Goal: Information Seeking & Learning: Learn about a topic

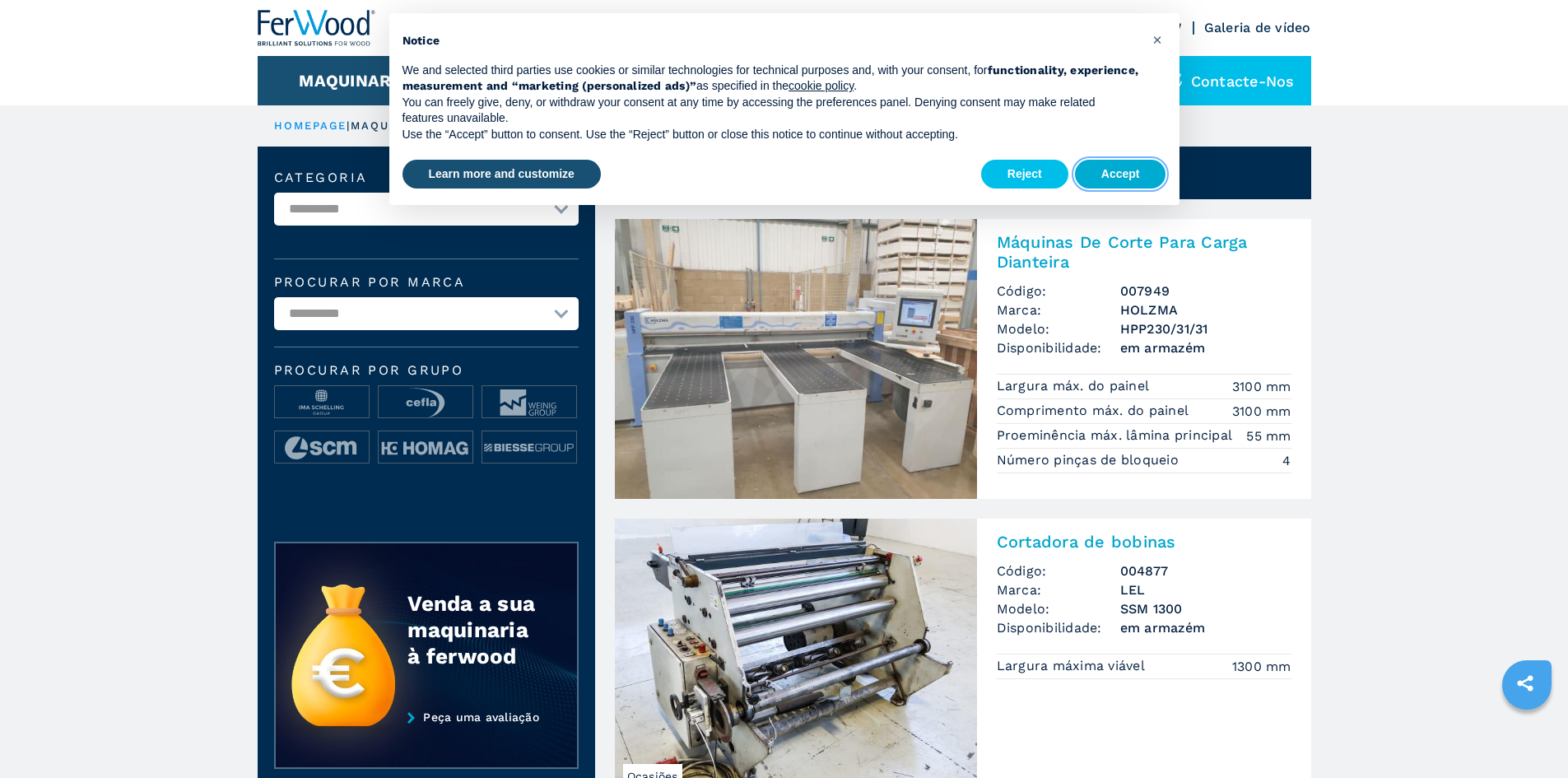
click at [1093, 172] on button "Accept" at bounding box center [1121, 174] width 91 height 30
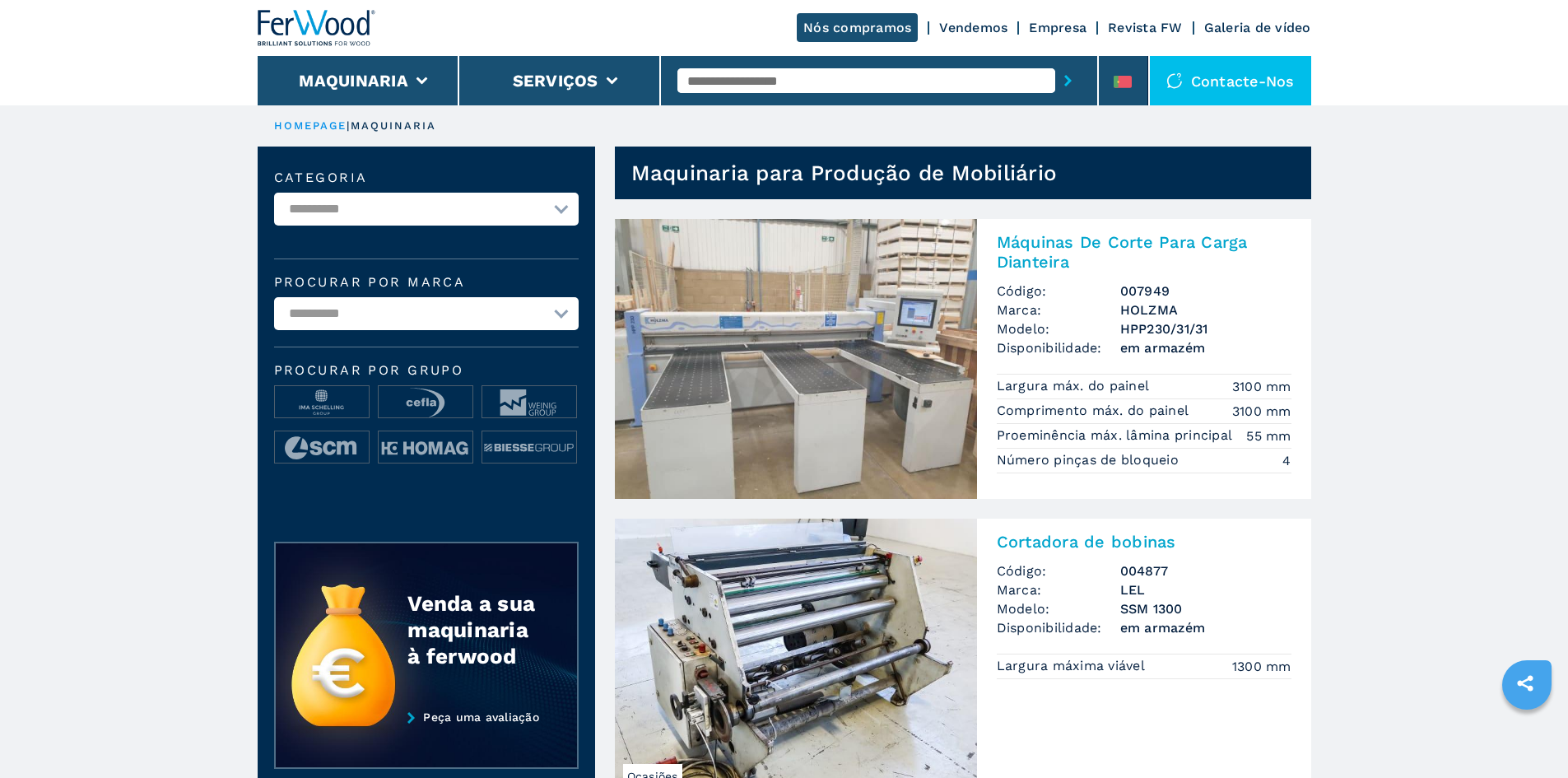
click at [1029, 25] on link "Empresa" at bounding box center [1057, 28] width 57 height 16
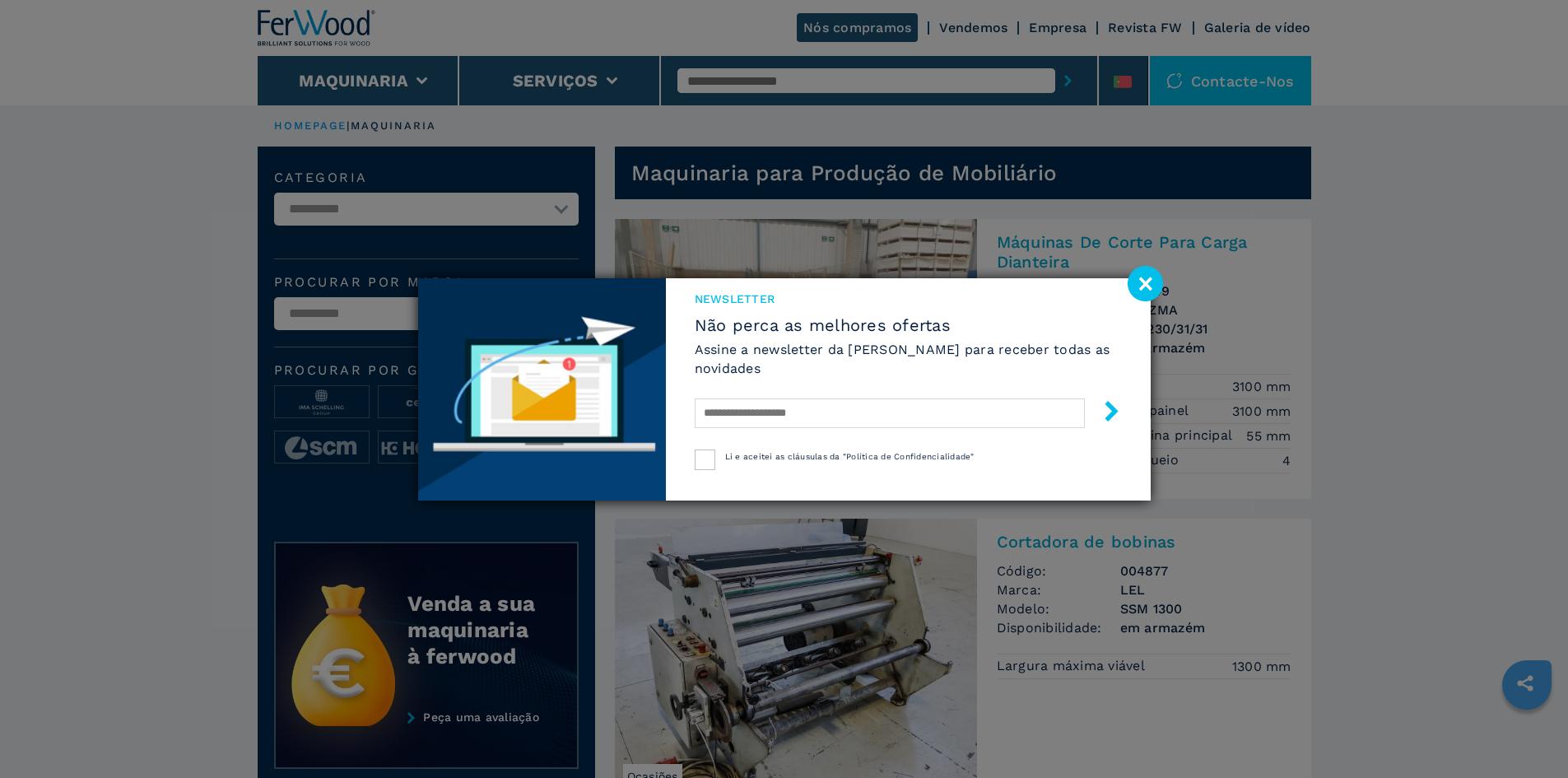
click at [1135, 285] on image at bounding box center [1145, 284] width 36 height 36
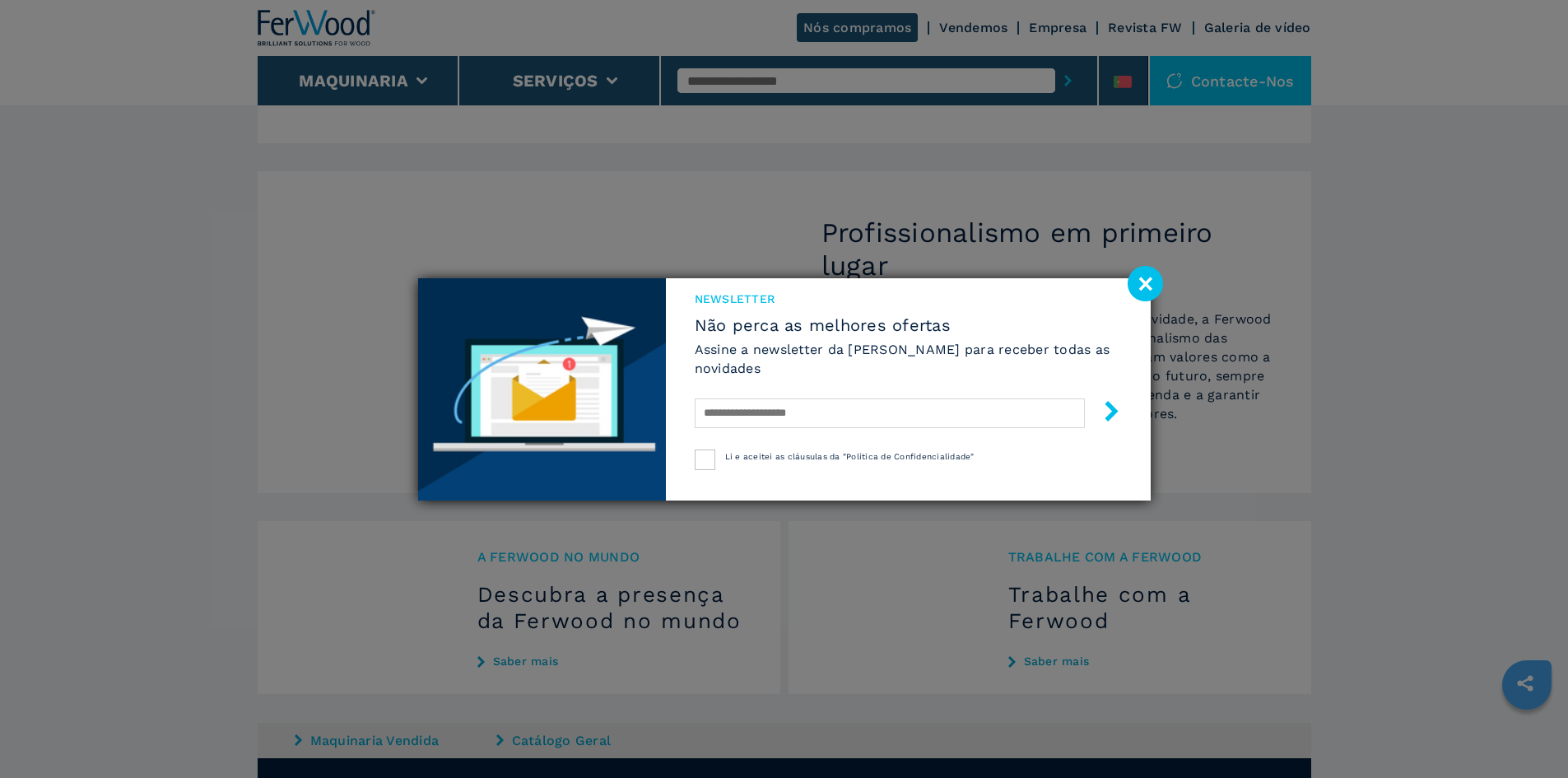
scroll to position [1316, 0]
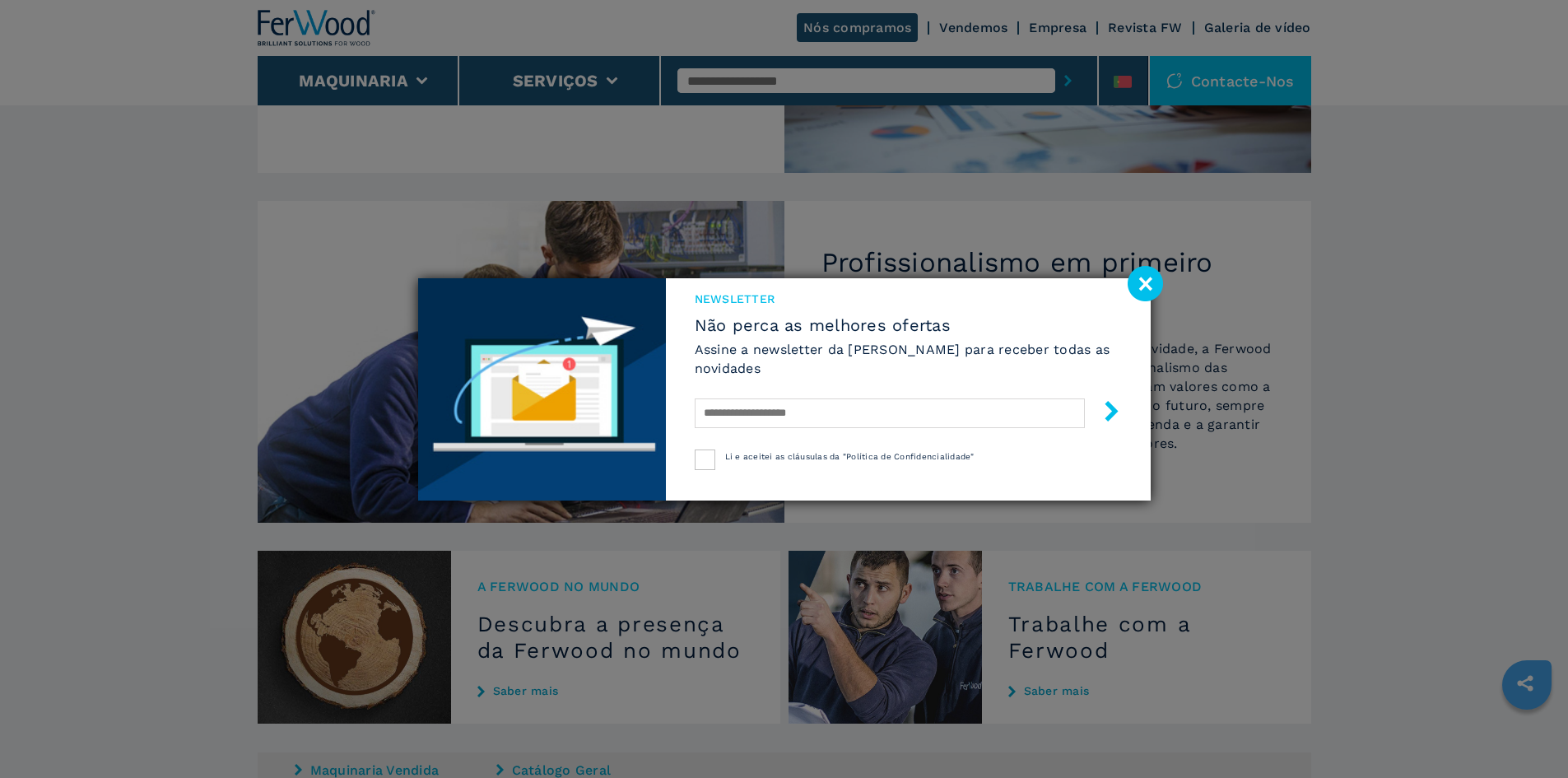
click at [1153, 280] on image at bounding box center [1145, 284] width 36 height 36
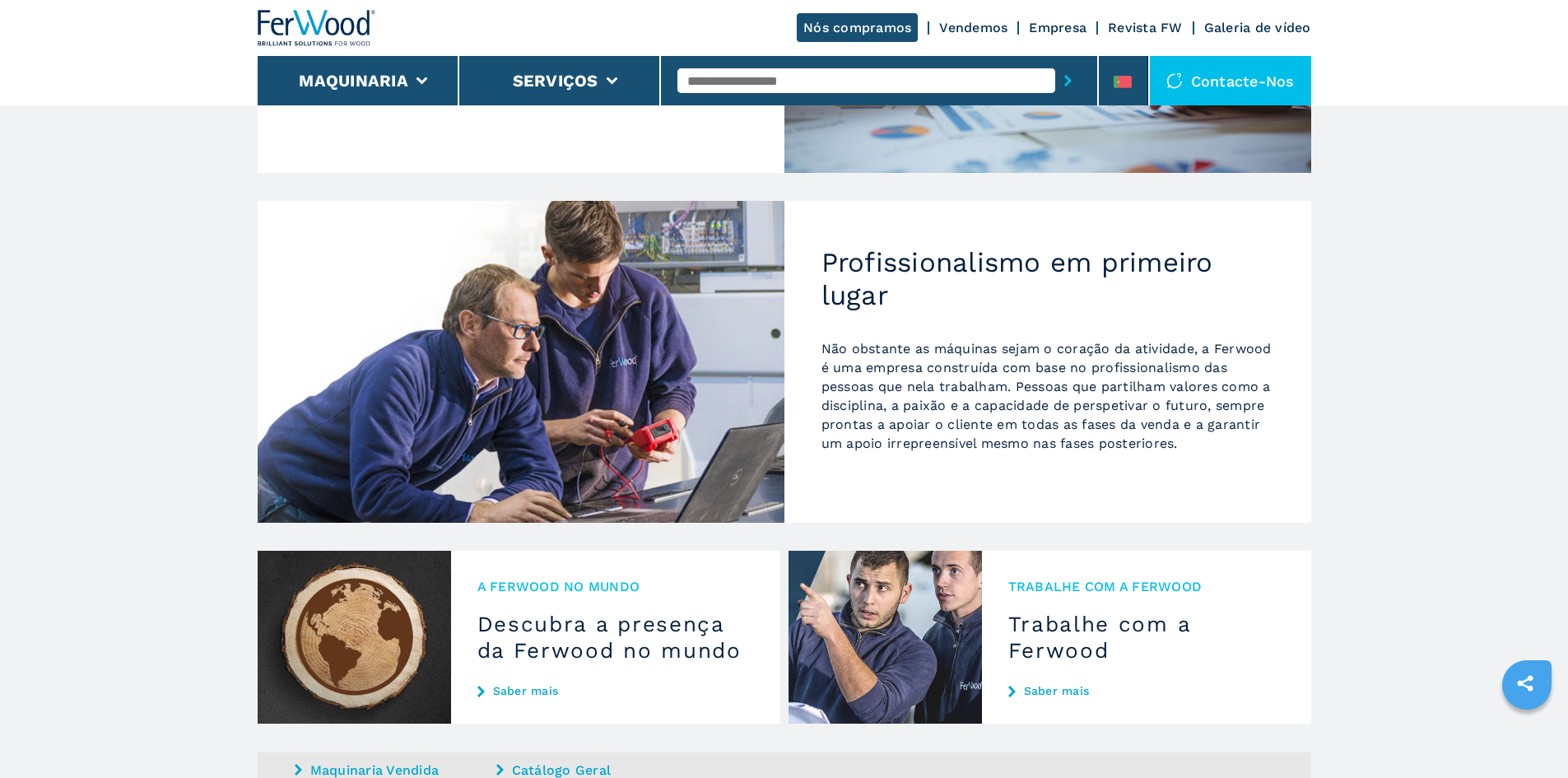
click at [972, 24] on link "Vendemos" at bounding box center [973, 28] width 68 height 16
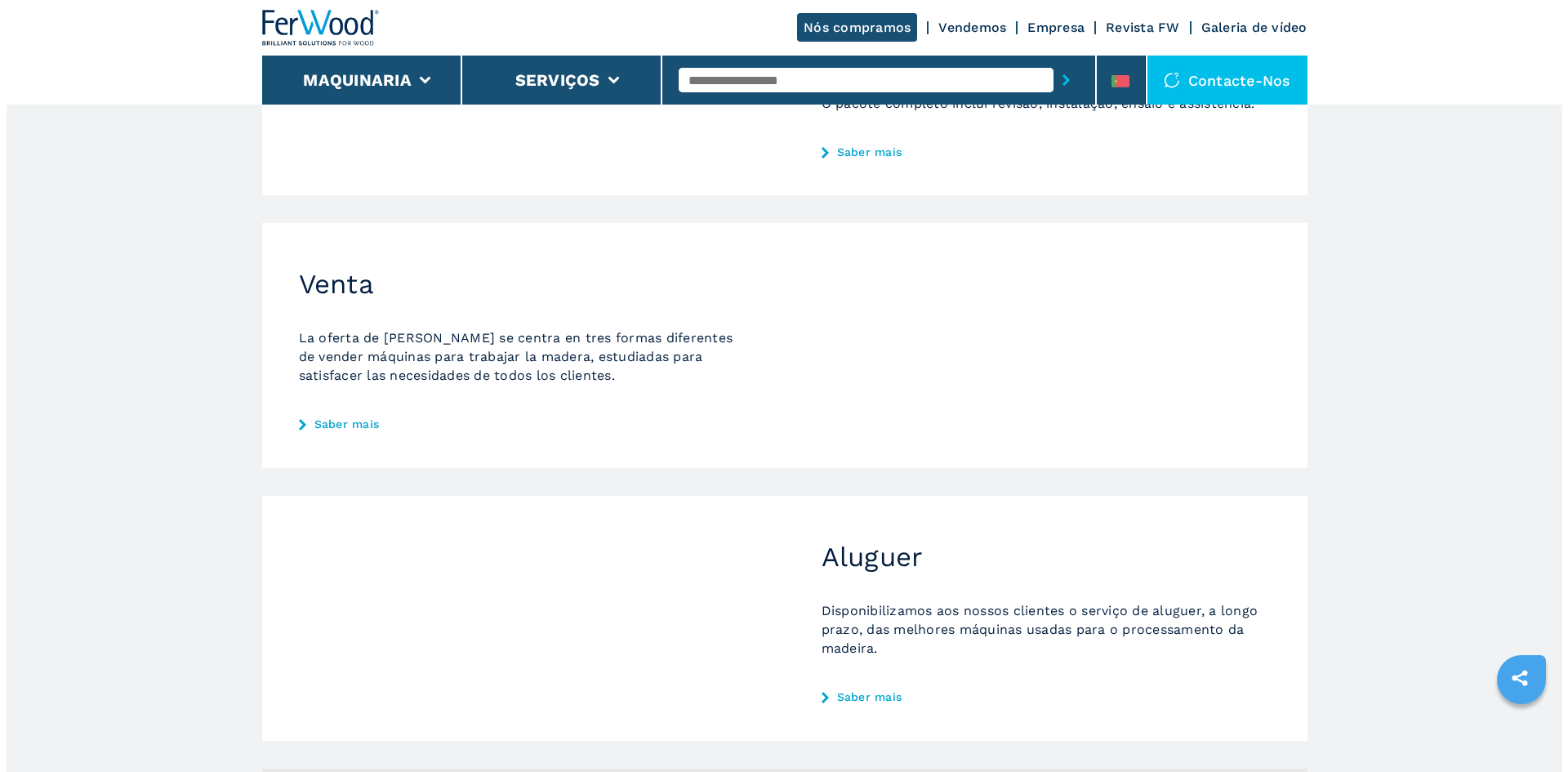
scroll to position [421, 0]
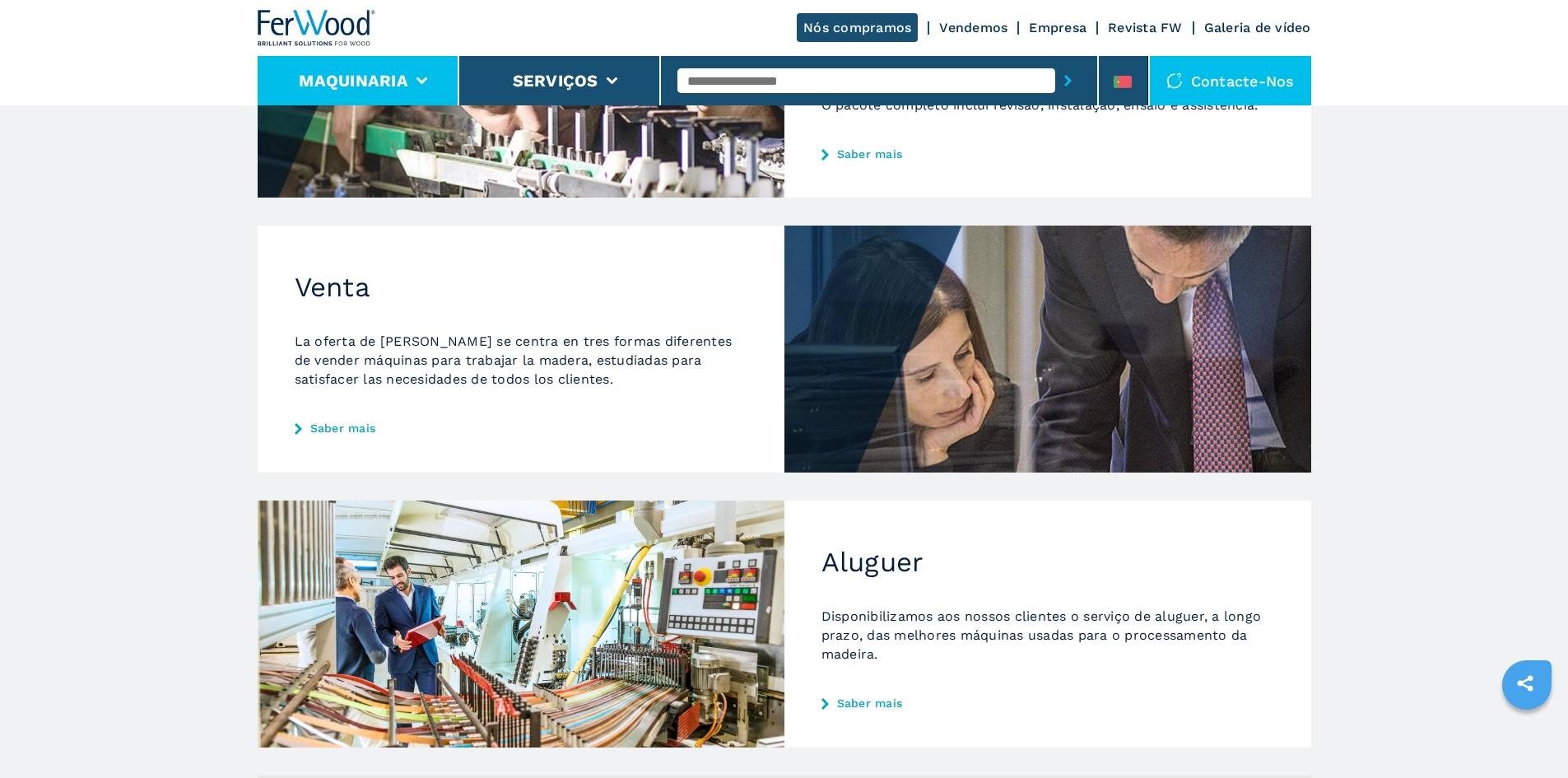
click at [399, 72] on button "Maquinaria" at bounding box center [353, 80] width 110 height 20
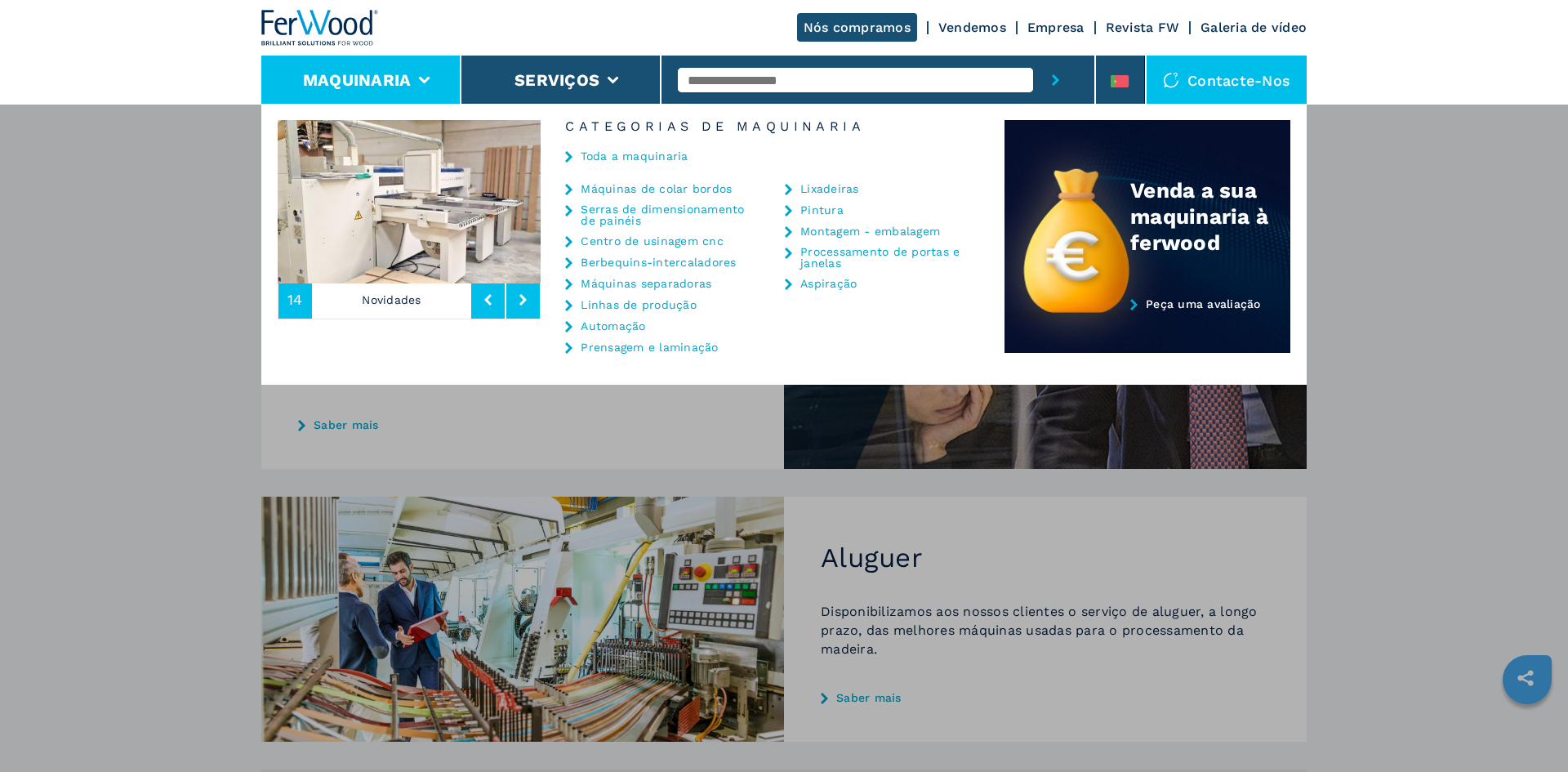
click at [678, 208] on link "Serras de dimensionamento de painéis" at bounding box center [662, 214] width 163 height 23
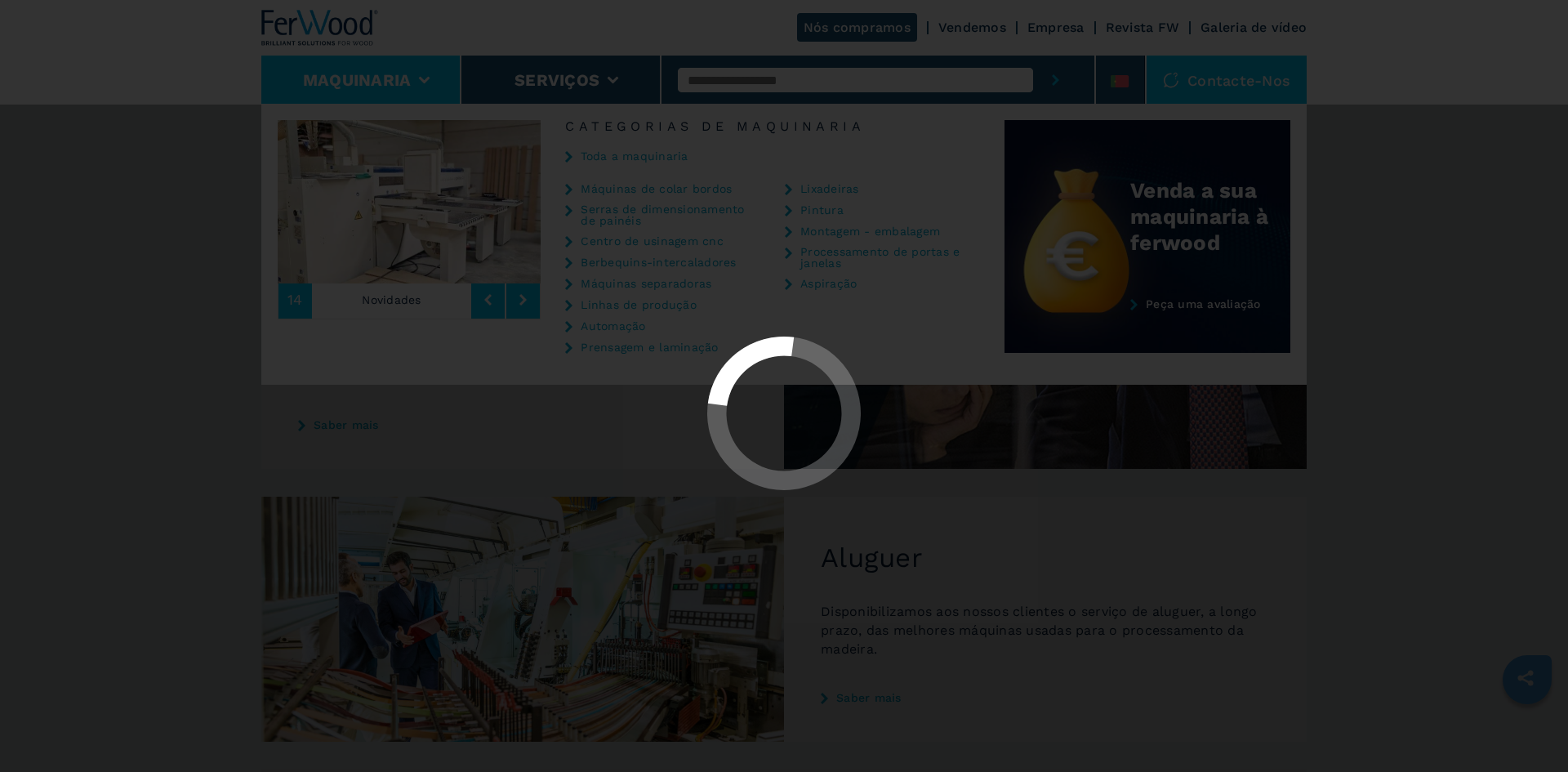
select select "**********"
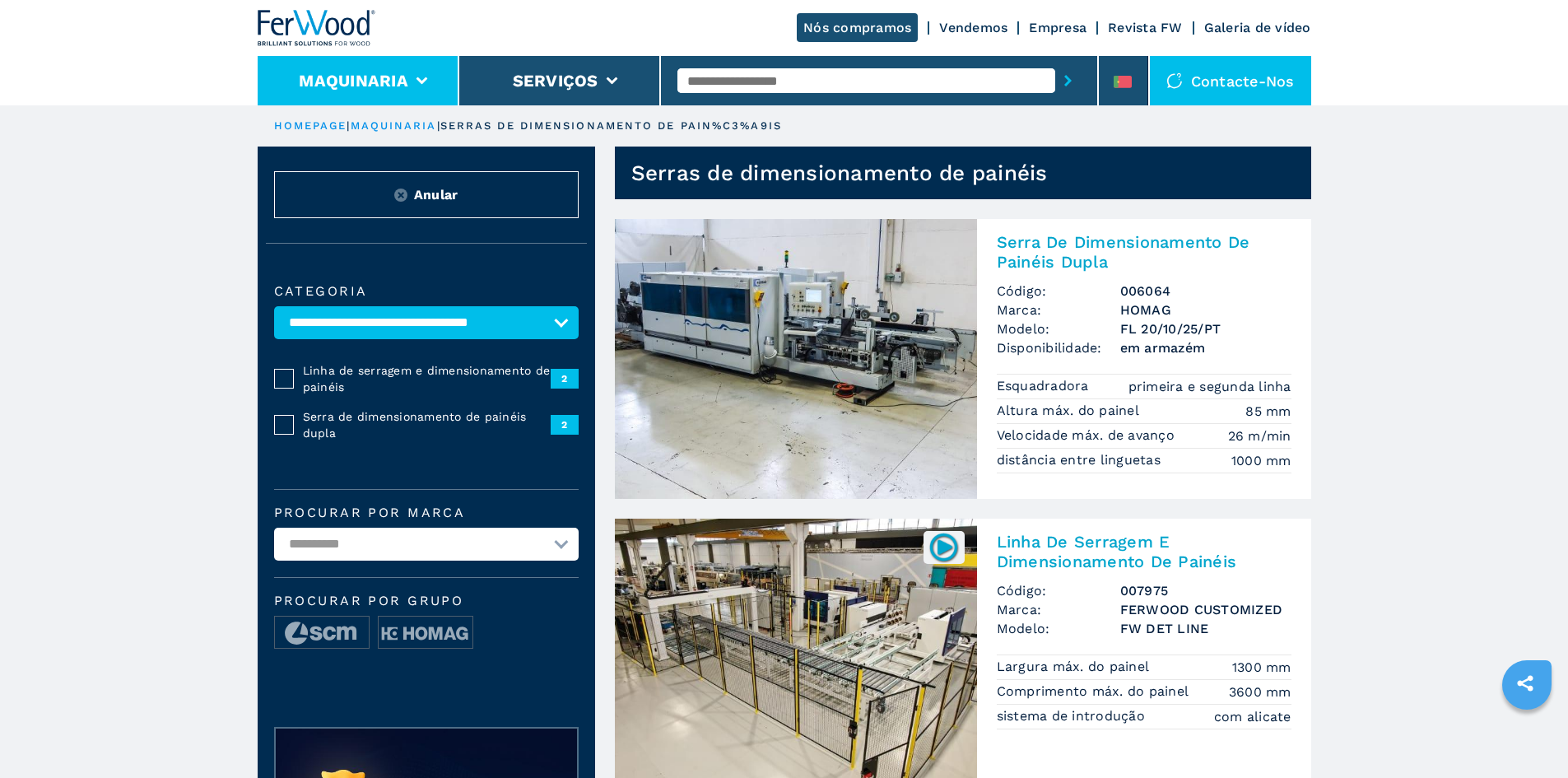
click at [392, 78] on button "Maquinaria" at bounding box center [353, 80] width 110 height 20
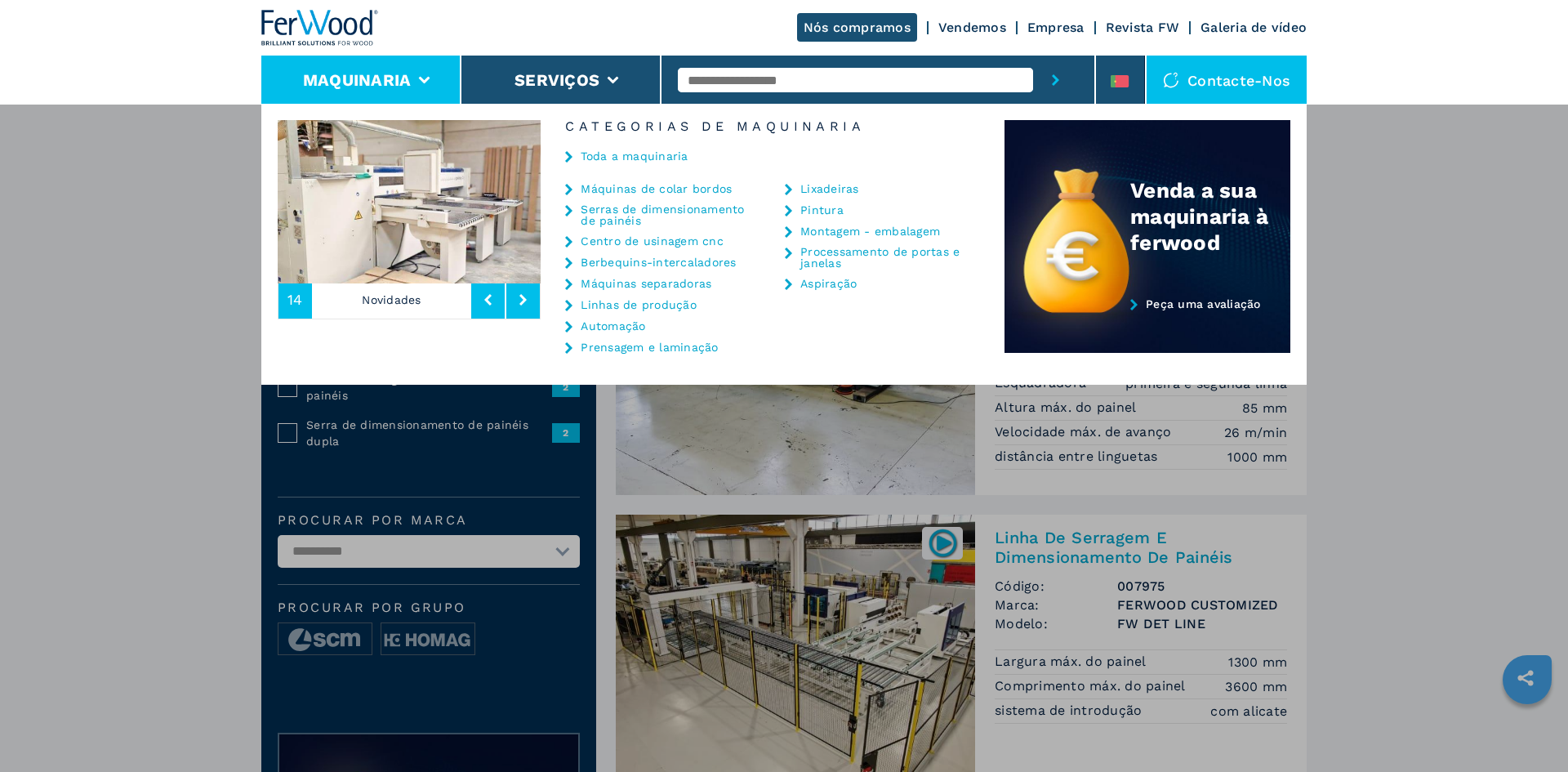
click at [626, 154] on link "Toda a maquinaria" at bounding box center [634, 156] width 107 height 12
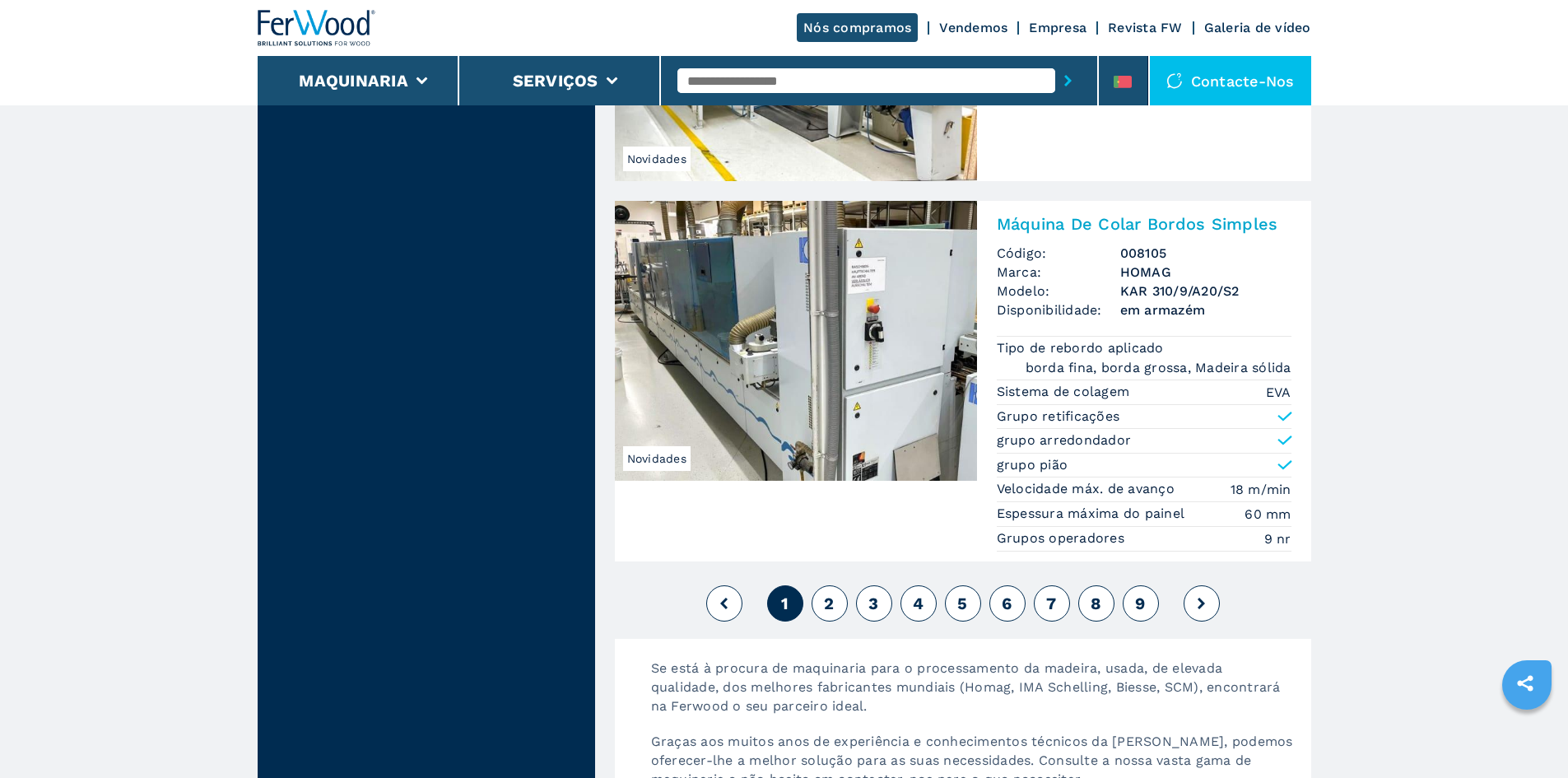
scroll to position [3539, 0]
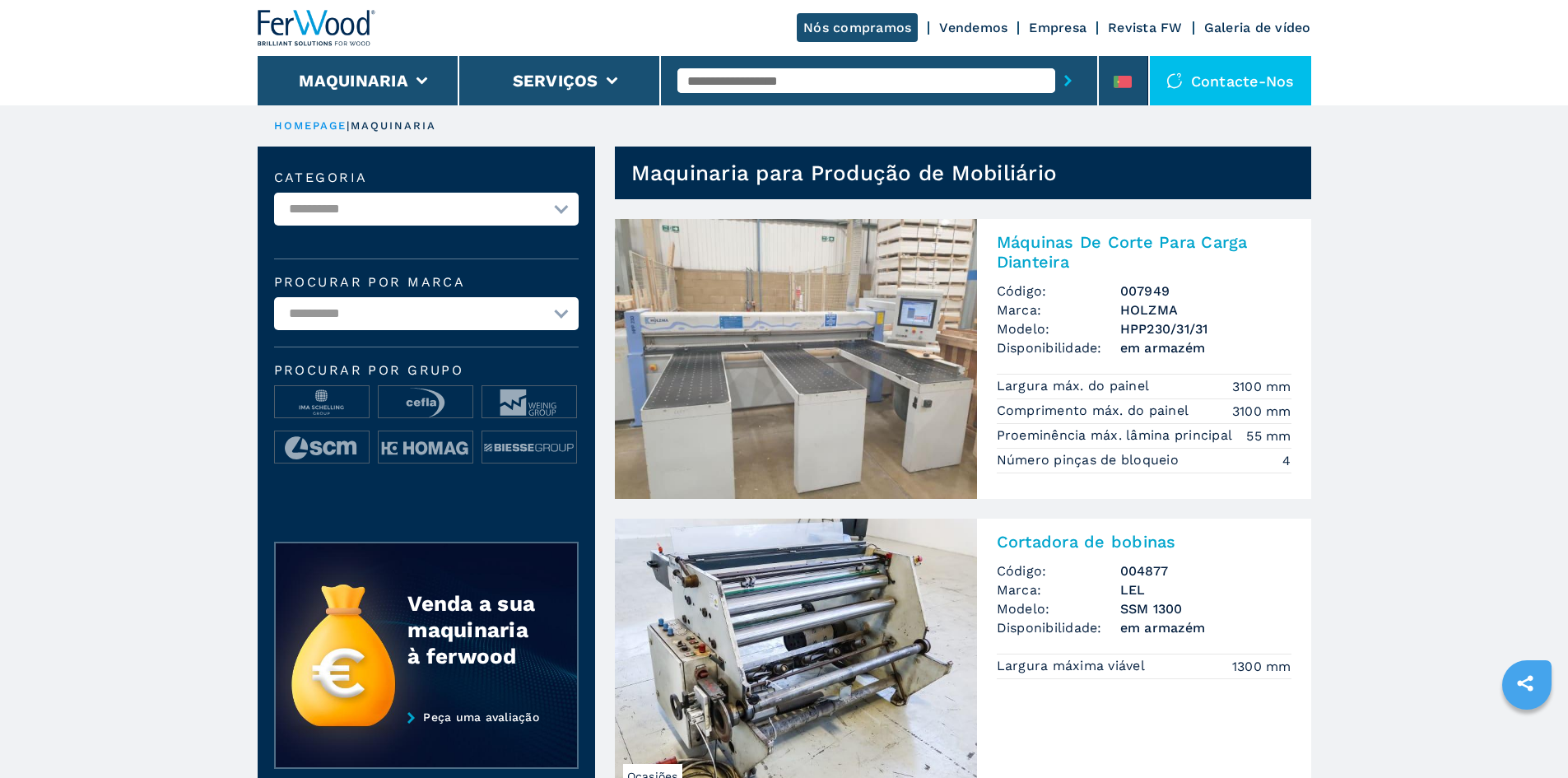
select select "**********"
